Goal: Information Seeking & Learning: Find specific fact

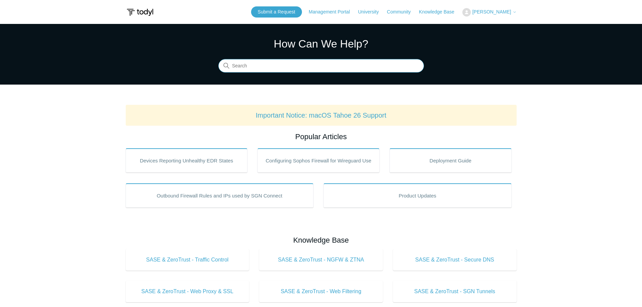
click at [292, 65] on input "Search" at bounding box center [321, 65] width 206 height 13
type input "DNS Name resolution"
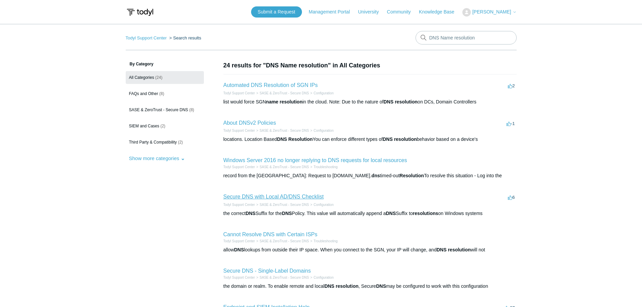
click at [298, 194] on link "Secure DNS with Local AD/DNS Checklist" at bounding box center [273, 197] width 100 height 6
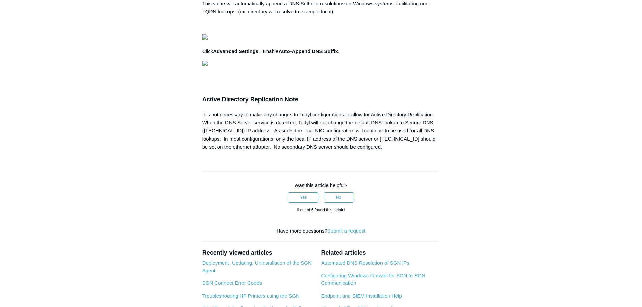
scroll to position [0, 187]
drag, startPoint x: 207, startPoint y: 165, endPoint x: 481, endPoint y: 208, distance: 277.6
copy pre "# Set the location to the registry Set-Location -Path "HKLM:\SYSTEM\CurrentCont…"
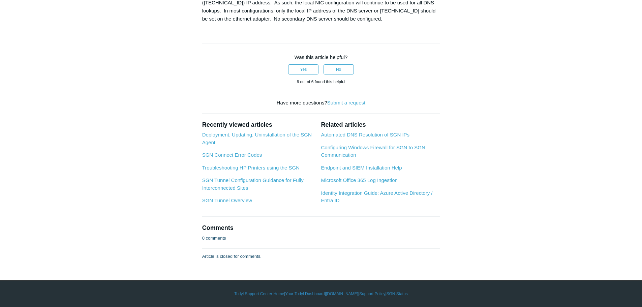
scroll to position [950, 0]
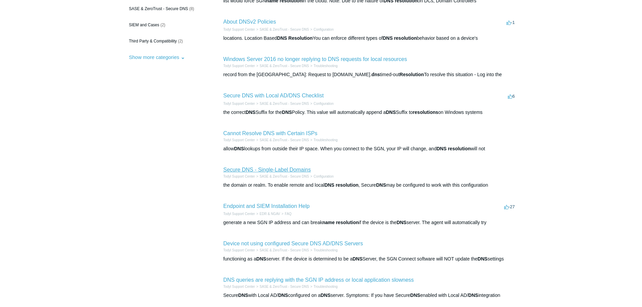
scroll to position [135, 0]
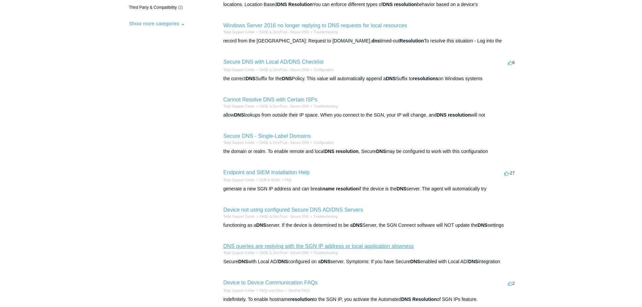
click at [341, 244] on link "DNS queries are replying with the SGN IP address or local application slowness" at bounding box center [318, 246] width 190 height 6
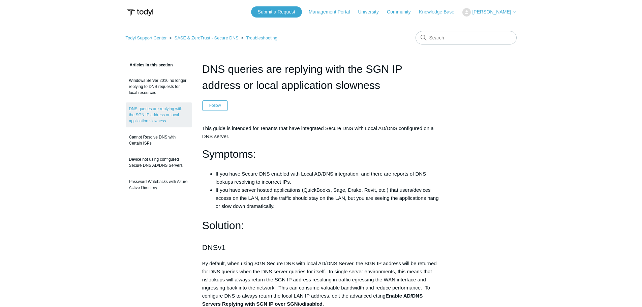
click at [440, 13] on link "Knowledge Base" at bounding box center [440, 11] width 42 height 7
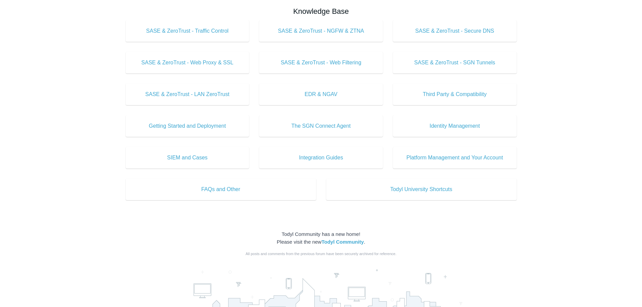
scroll to position [236, 0]
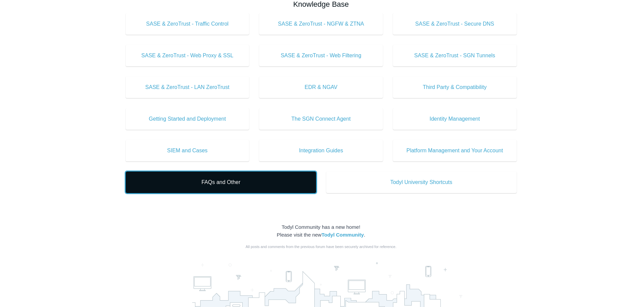
click at [222, 183] on span "FAQs and Other" at bounding box center [221, 182] width 170 height 8
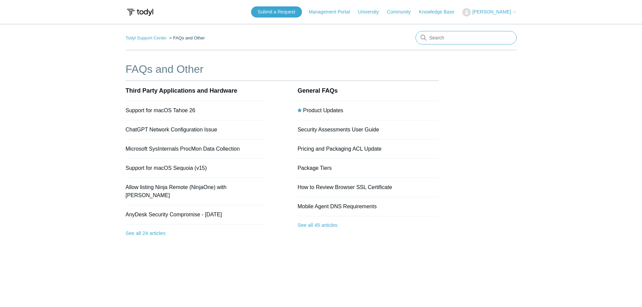
click at [449, 39] on input "Search" at bounding box center [465, 37] width 101 height 13
type input "dns entry"
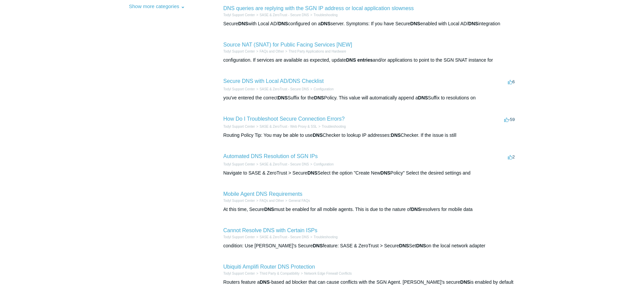
scroll to position [168, 0]
